Goal: Transaction & Acquisition: Download file/media

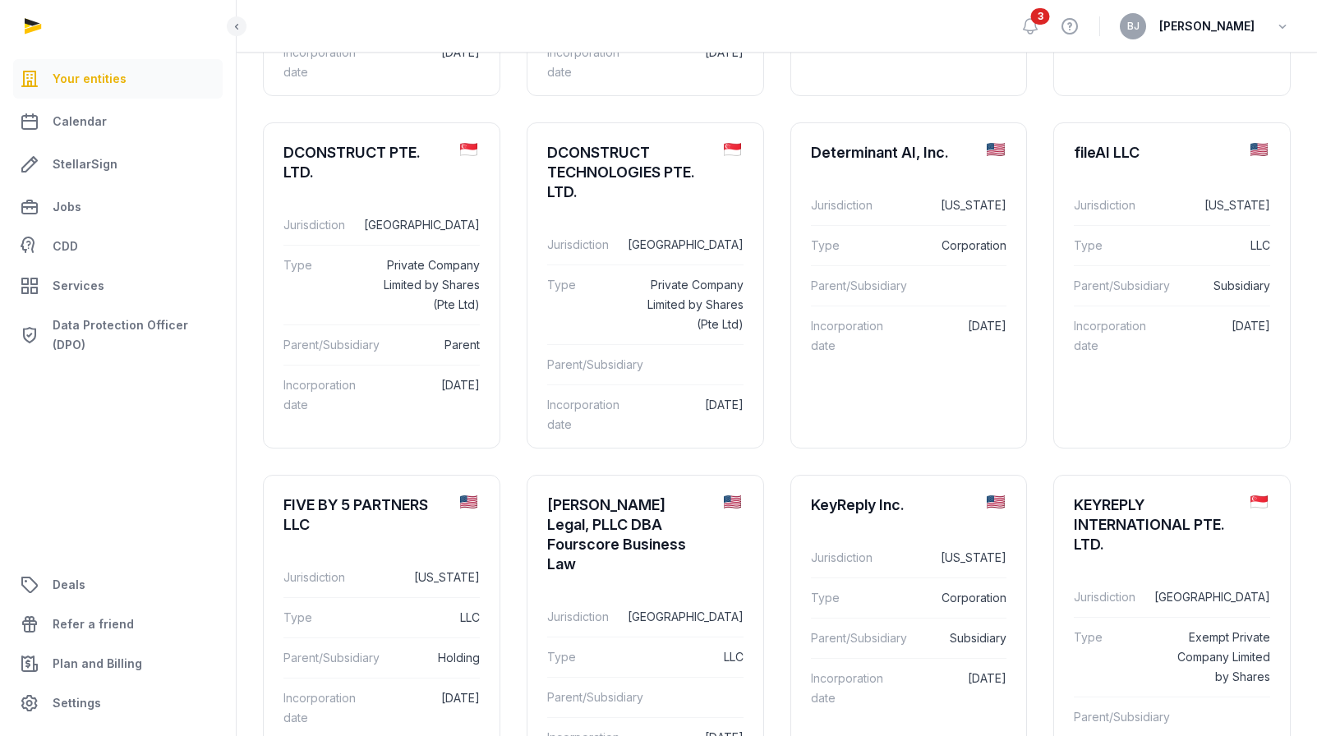
scroll to position [548, 0]
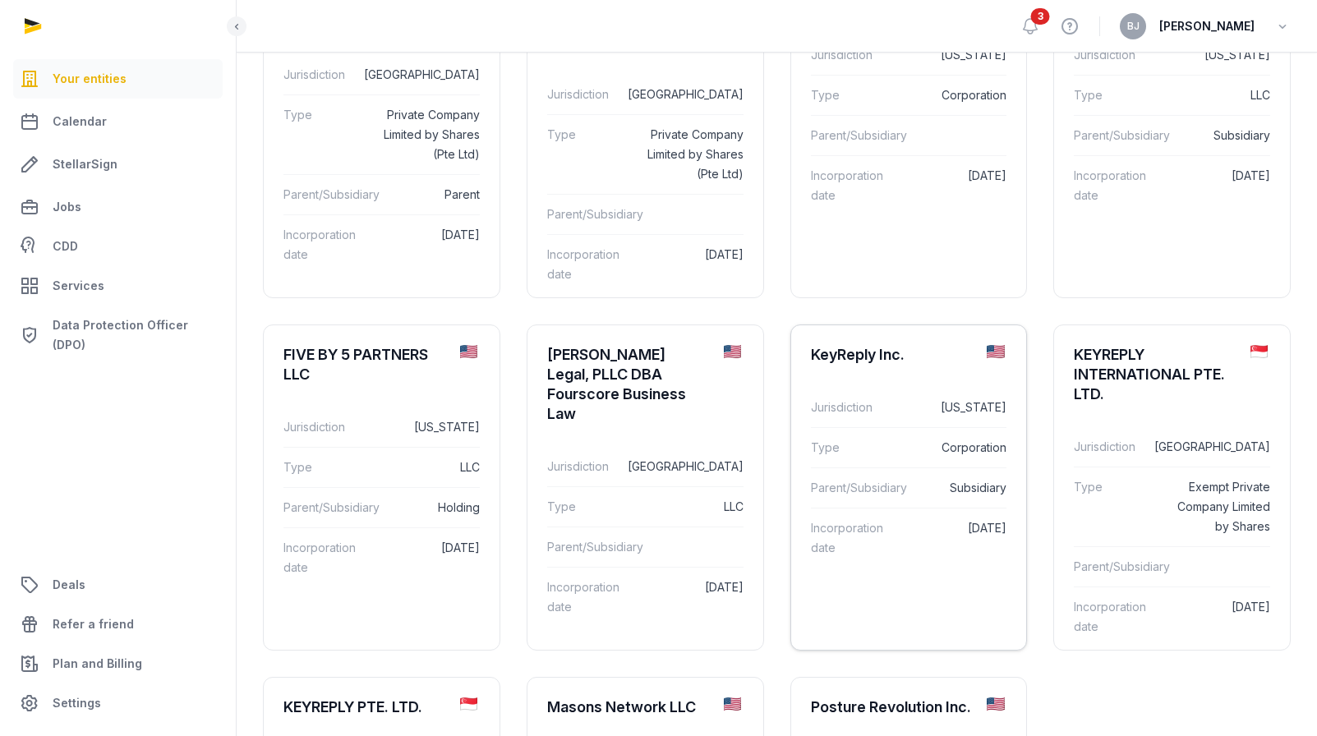
click at [903, 457] on dd "Corporation" at bounding box center [952, 448] width 110 height 20
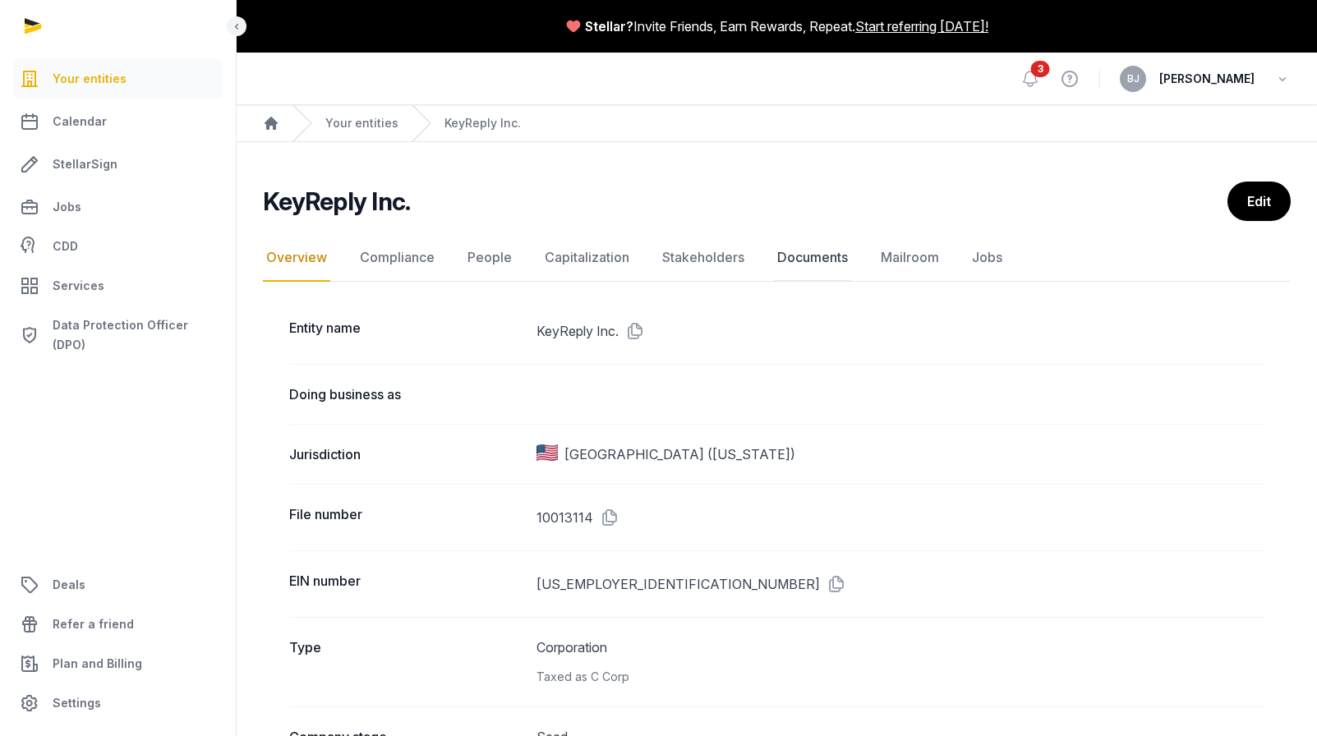
click at [810, 252] on link "Documents" at bounding box center [812, 258] width 77 height 48
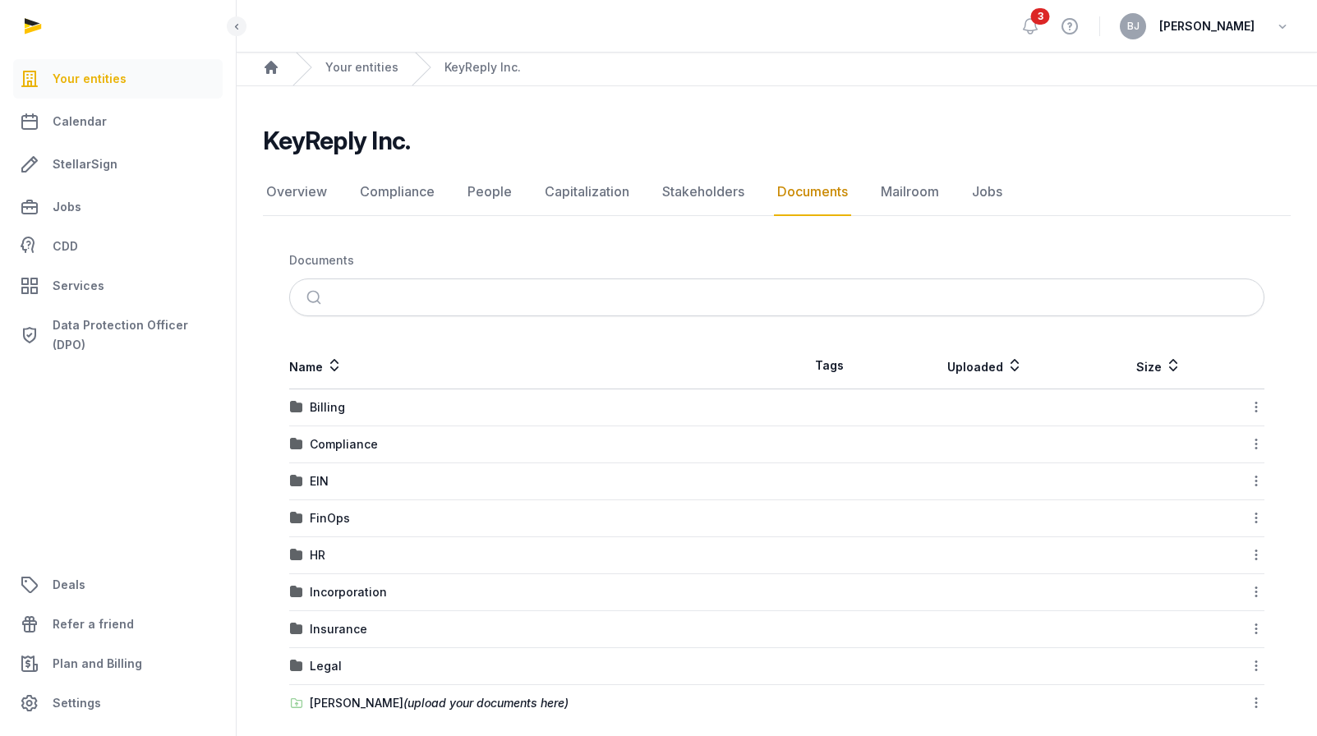
scroll to position [46, 0]
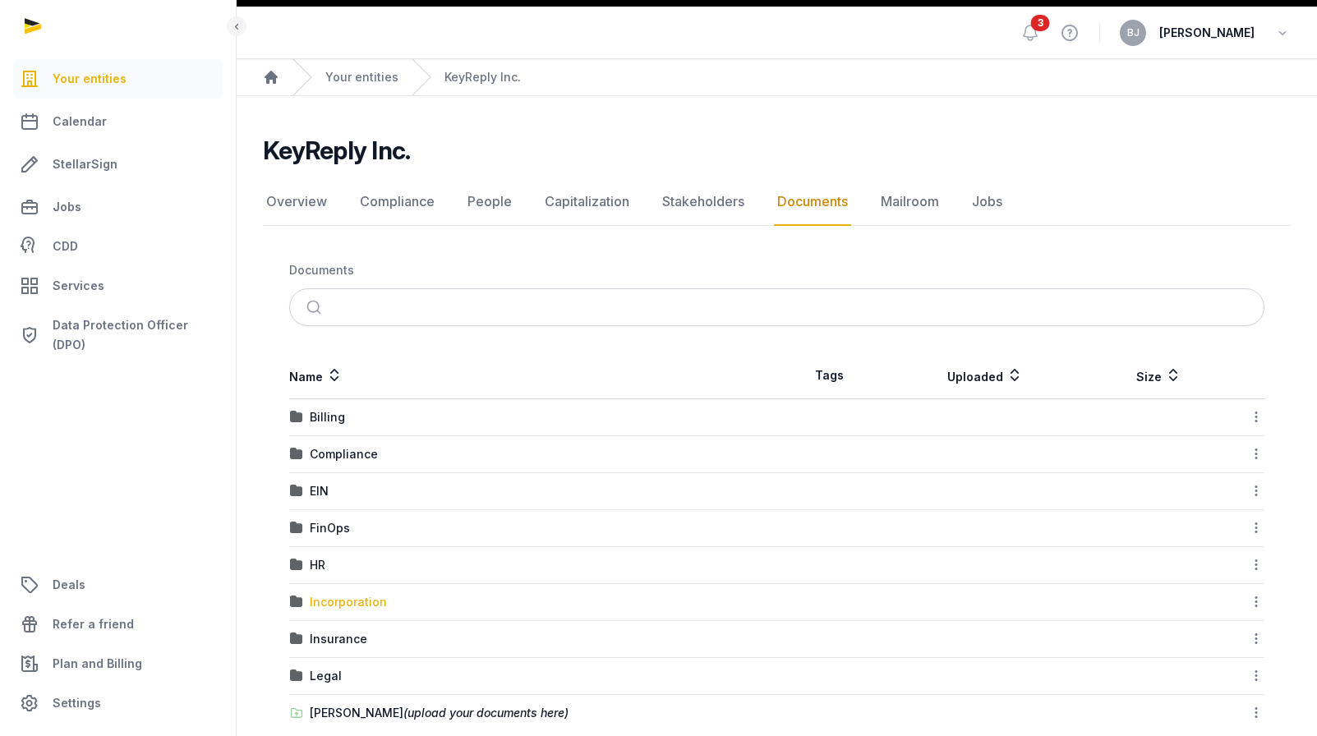
click at [373, 610] on td "Incorporation" at bounding box center [533, 602] width 488 height 37
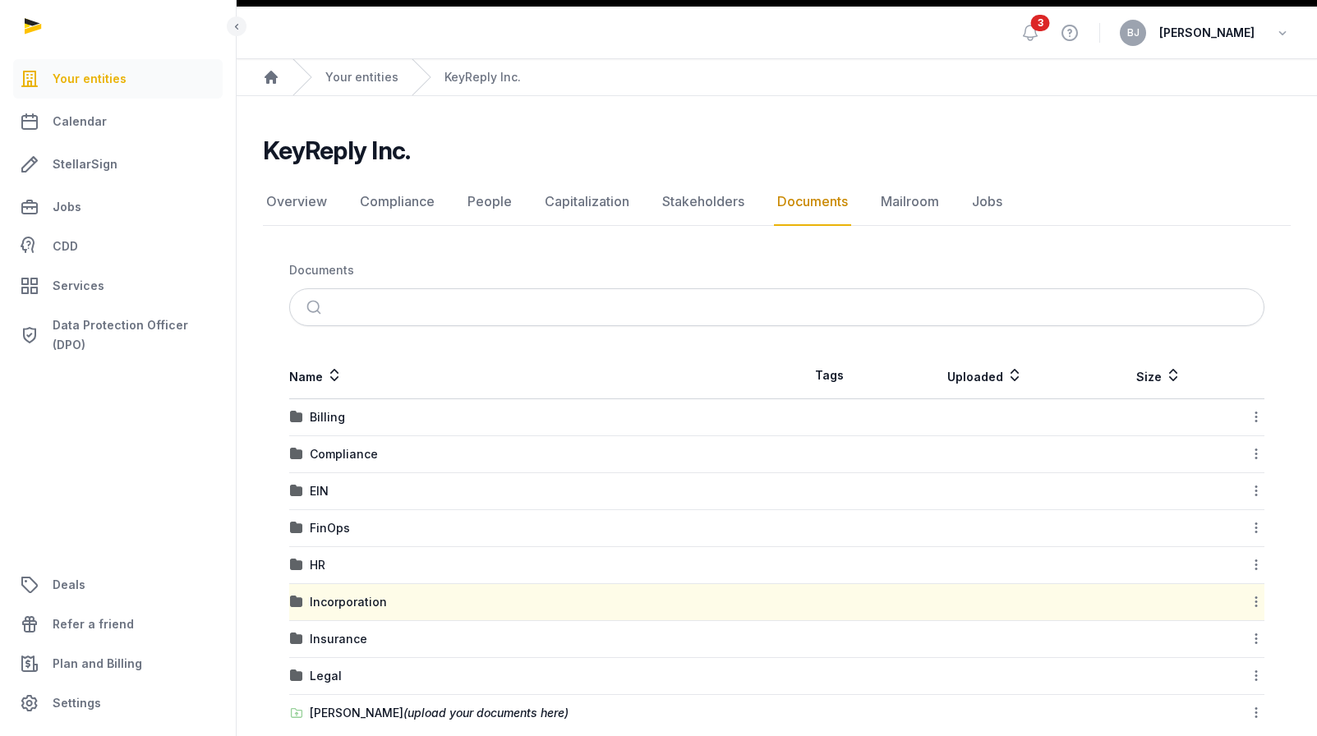
click at [372, 605] on div "Incorporation" at bounding box center [348, 602] width 77 height 16
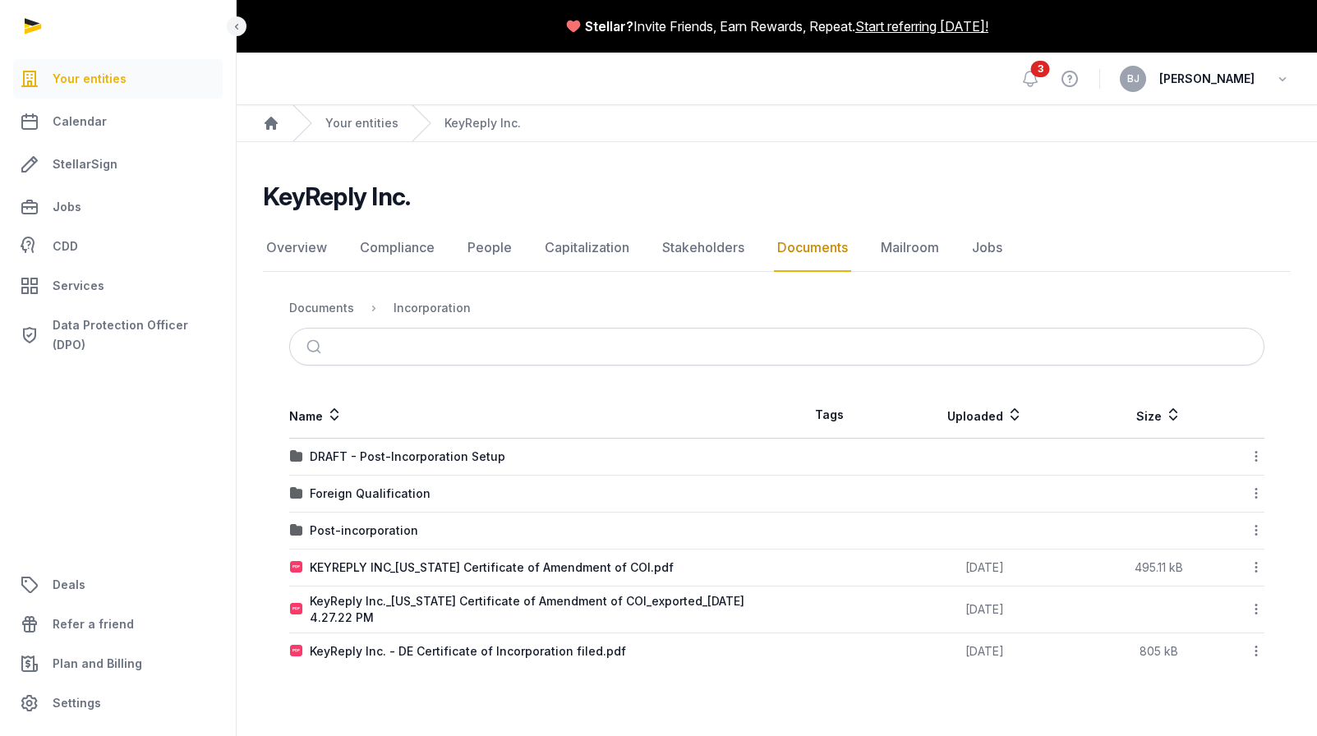
scroll to position [0, 0]
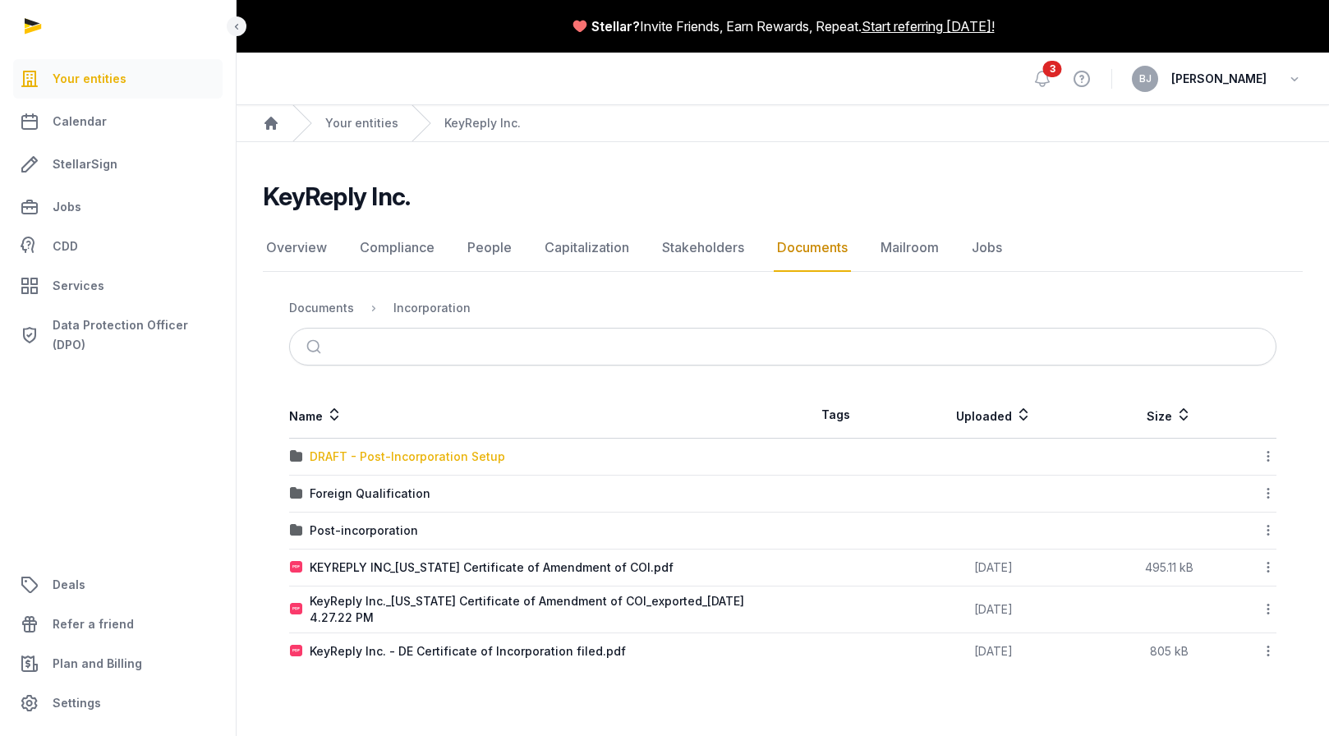
click at [377, 451] on div "DRAFT - Post-Incorporation Setup" at bounding box center [407, 456] width 195 height 16
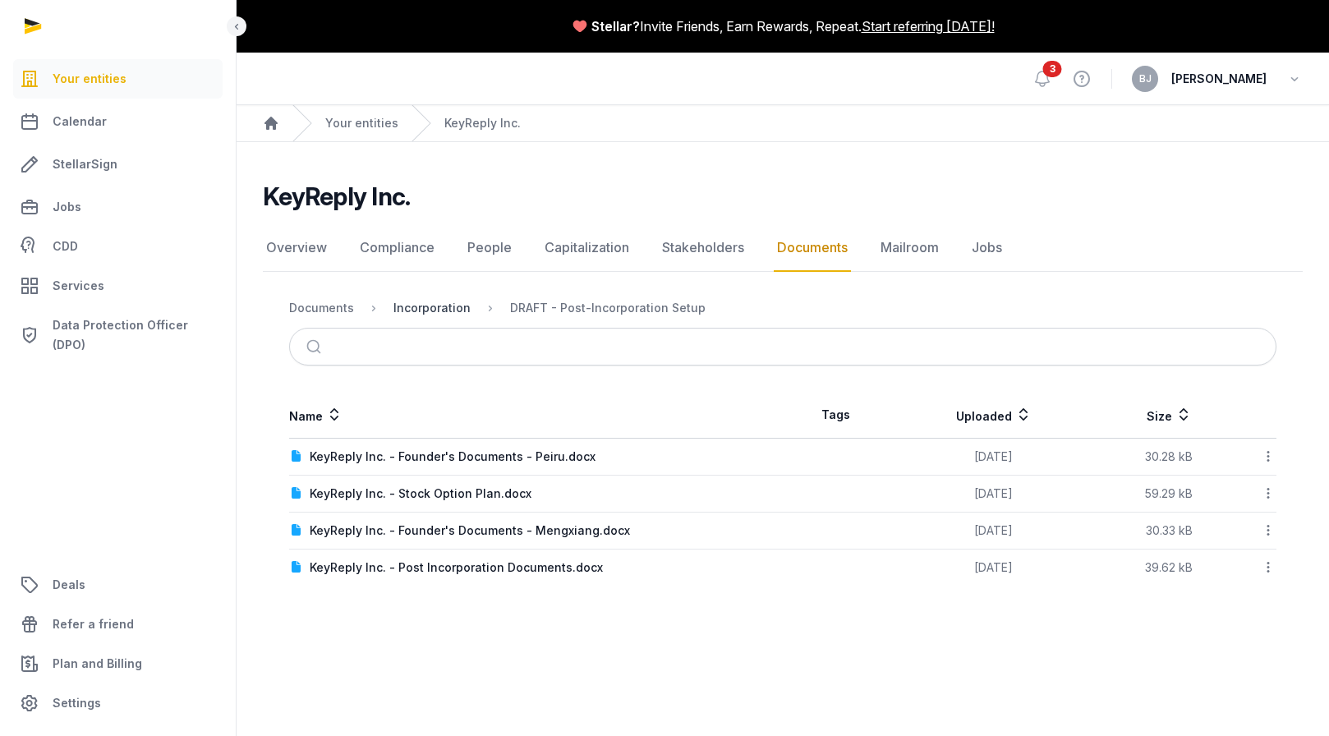
click at [454, 314] on div "Incorporation" at bounding box center [431, 308] width 77 height 16
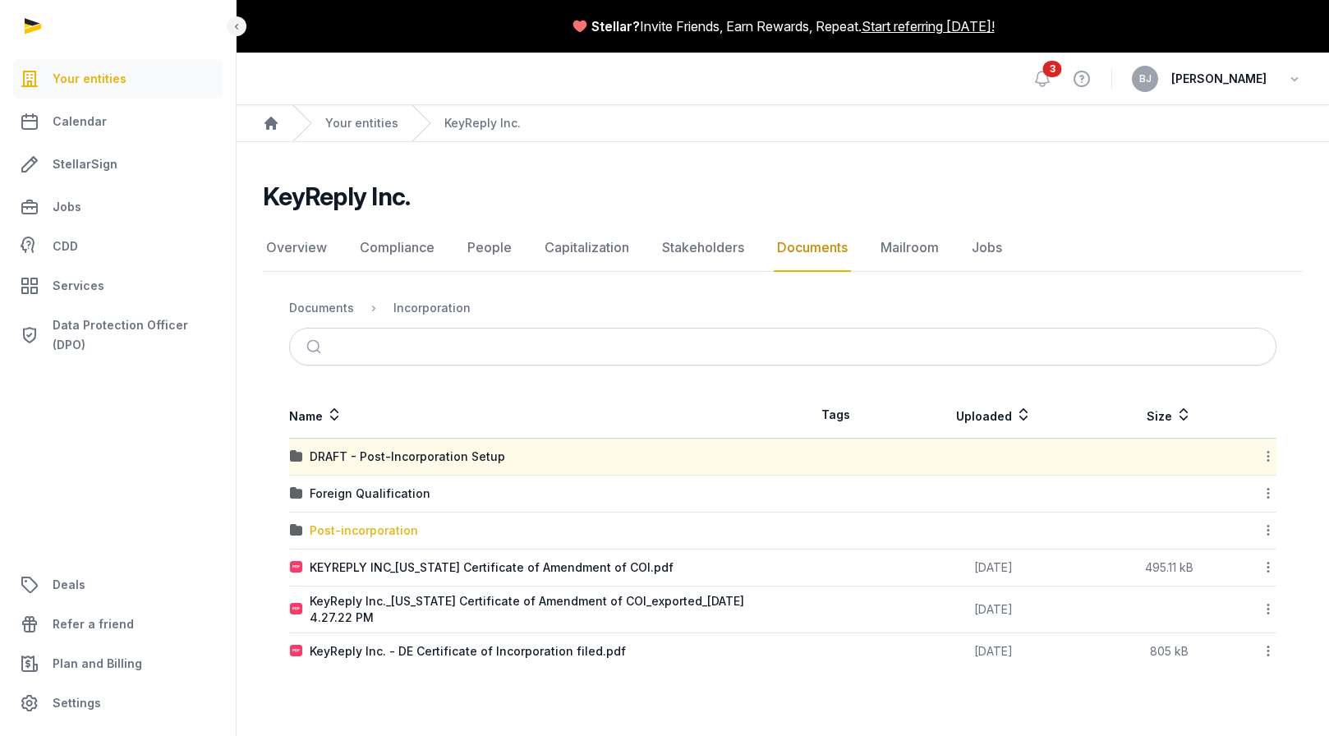
click at [361, 532] on div "Post-incorporation" at bounding box center [364, 530] width 108 height 16
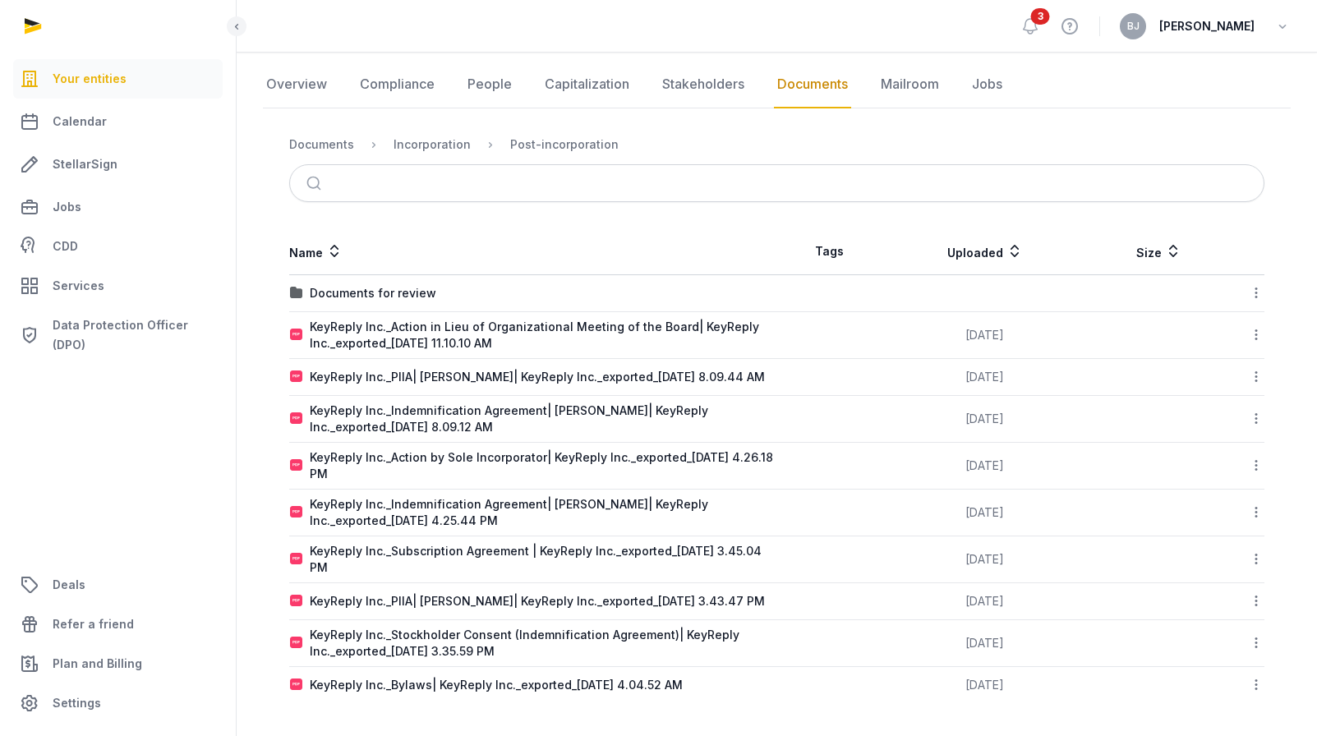
scroll to position [173, 0]
click at [451, 681] on div "KeyReply Inc._Bylaws| KeyReply Inc._exported_[DATE] 4.04.52 AM" at bounding box center [496, 685] width 373 height 16
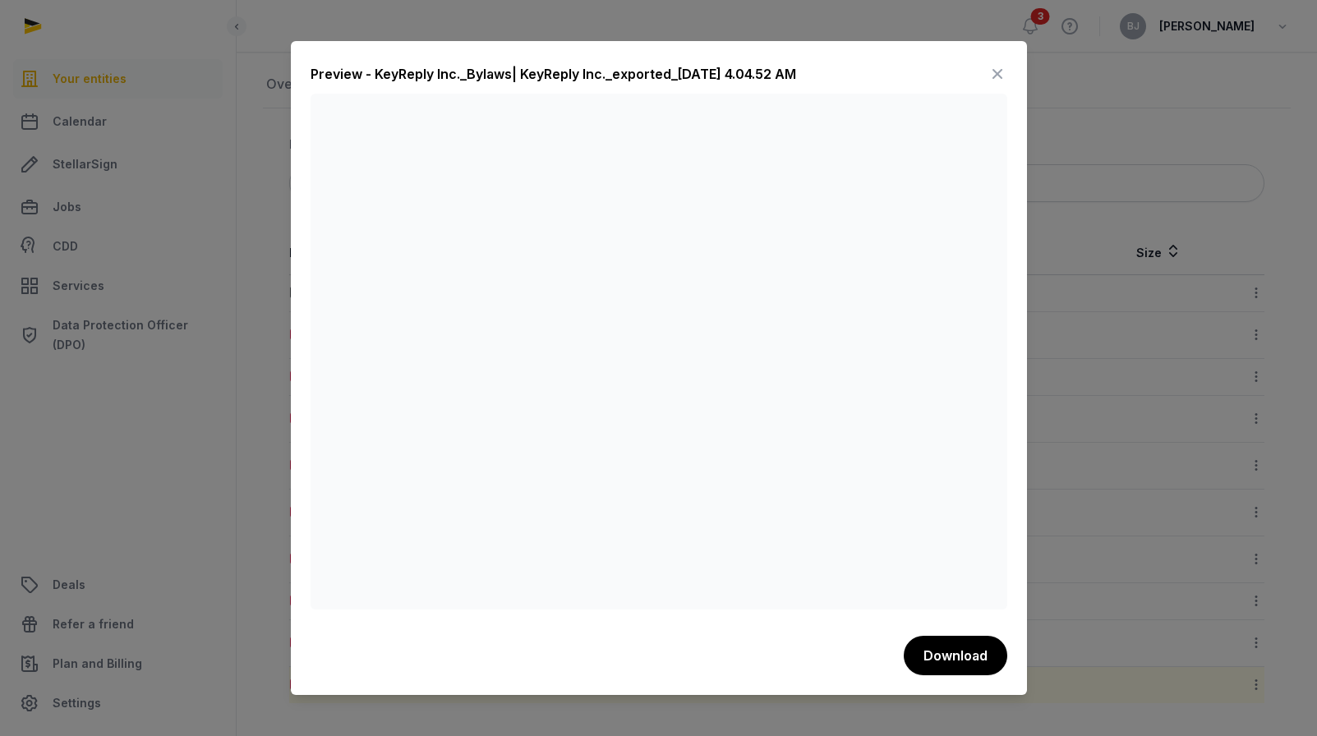
click at [966, 649] on button "Download" at bounding box center [954, 655] width 103 height 39
